Goal: Navigation & Orientation: Find specific page/section

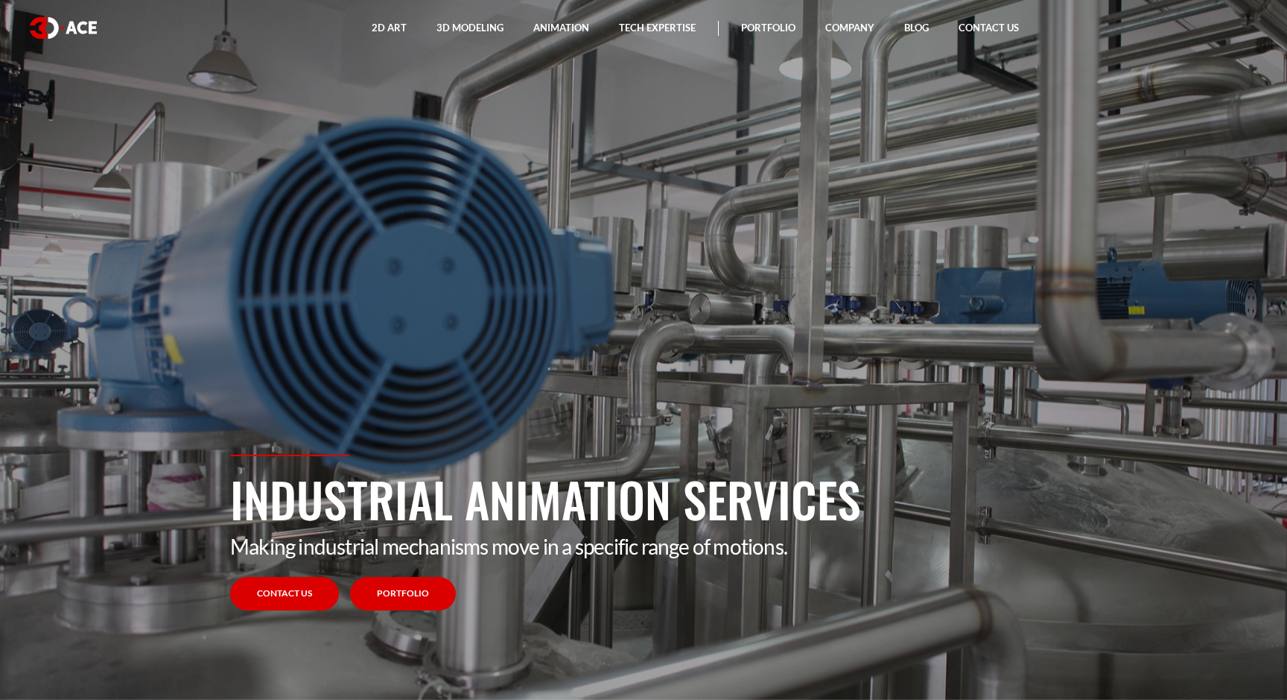
click at [412, 604] on link "Portfolio" at bounding box center [403, 594] width 106 height 34
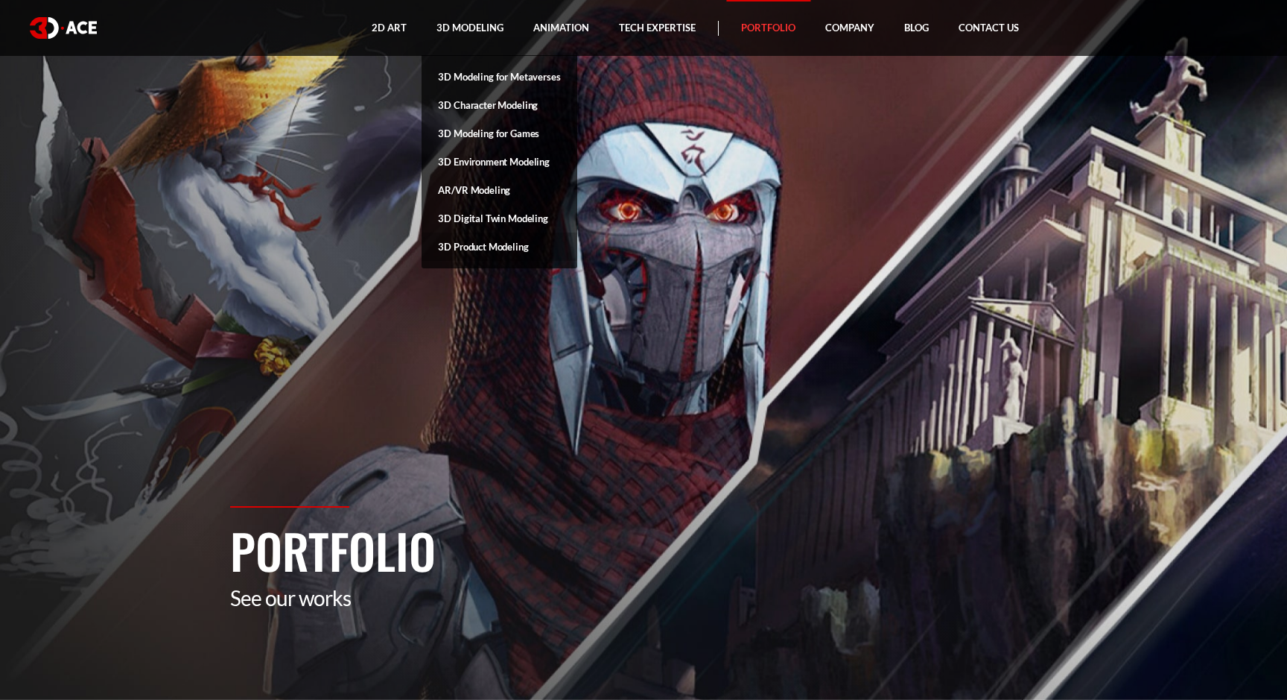
click at [477, 247] on link "3D Product Modeling" at bounding box center [499, 246] width 155 height 28
